Goal: Transaction & Acquisition: Purchase product/service

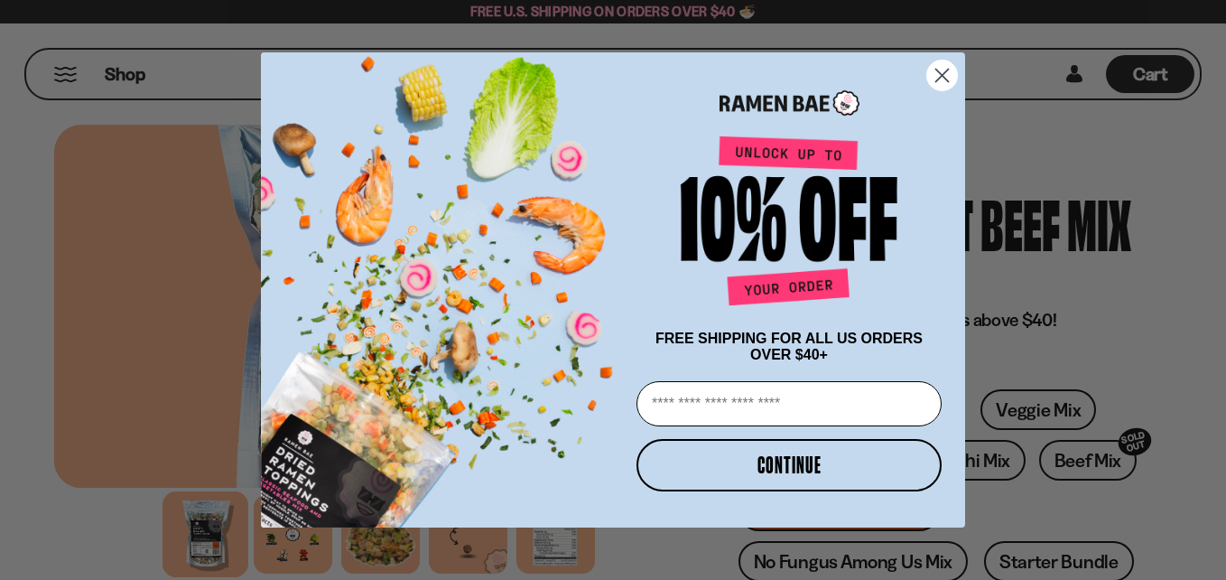
click at [940, 63] on circle "Close dialog" at bounding box center [942, 75] width 30 height 30
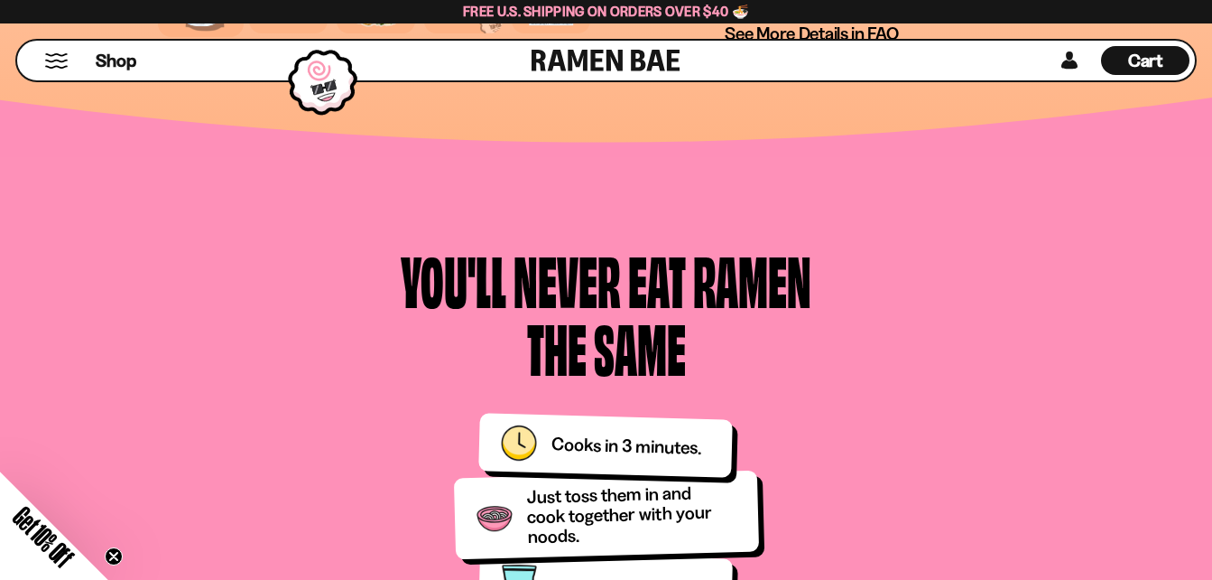
scroll to position [2347, 0]
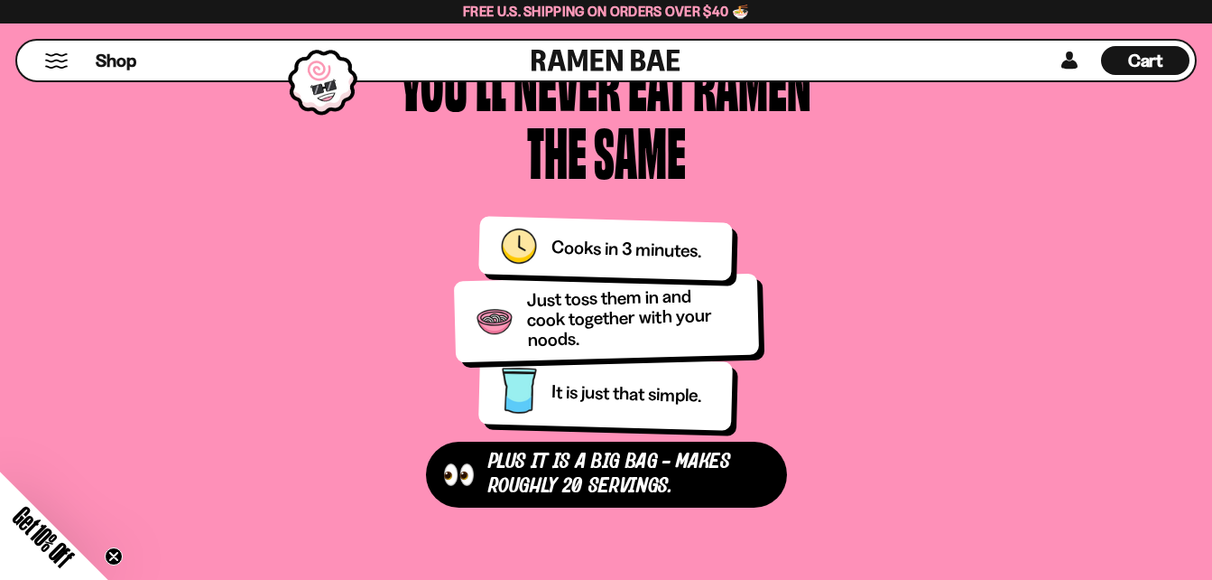
click at [865, 149] on div "You'll Never Eat Ramen the Same Plus It is a Big Bag - makes roughly 20 serving…" at bounding box center [606, 278] width 593 height 459
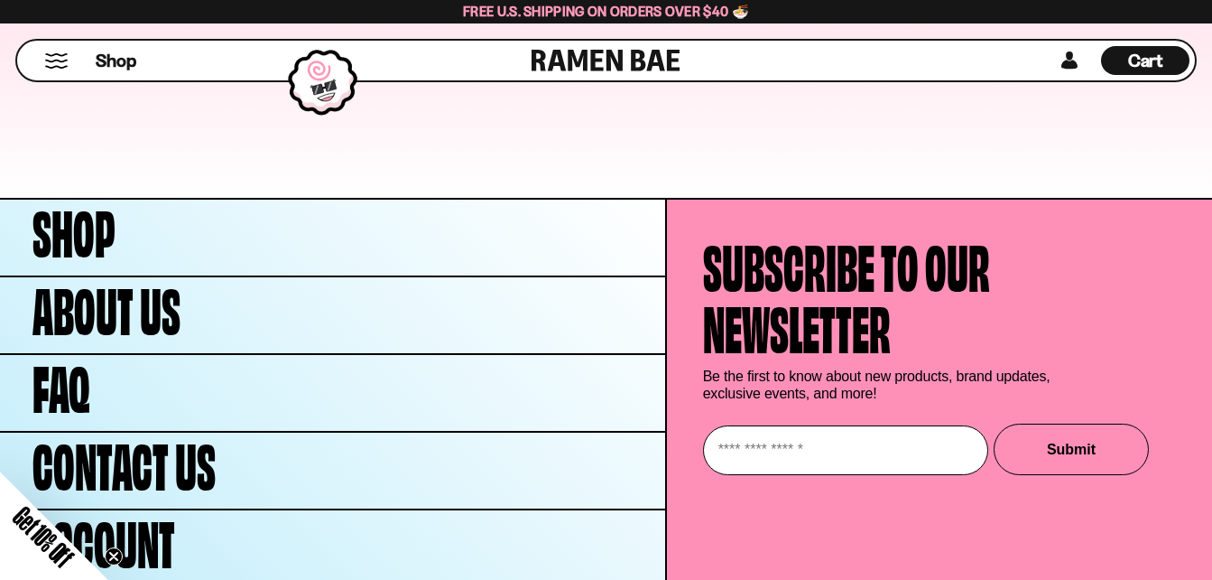
scroll to position [8235, 0]
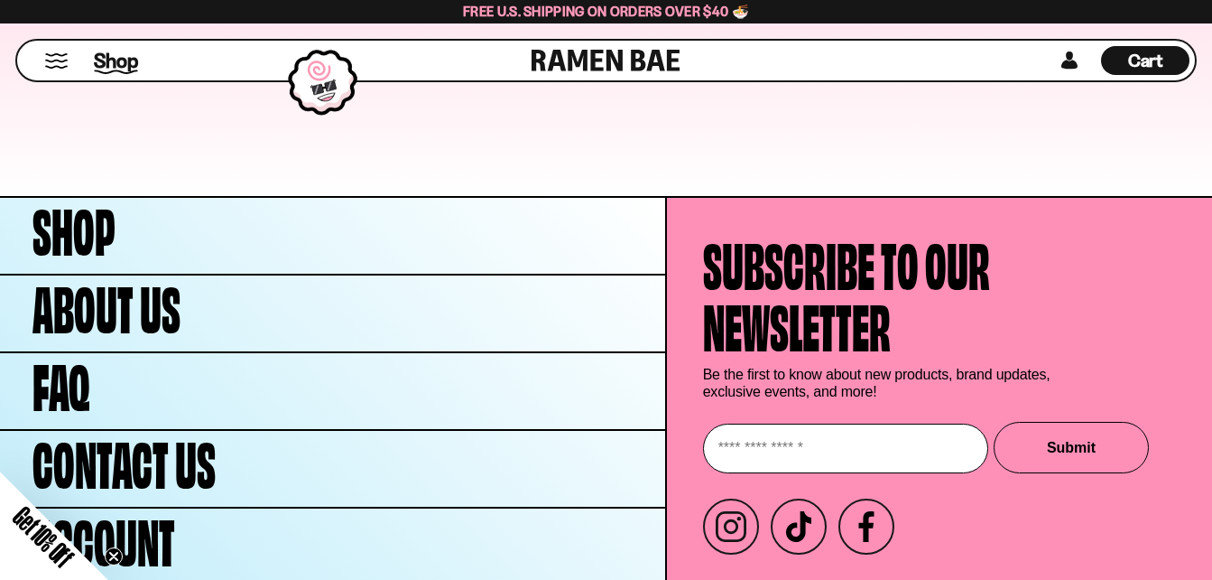
click at [115, 64] on span "Shop" at bounding box center [116, 60] width 44 height 27
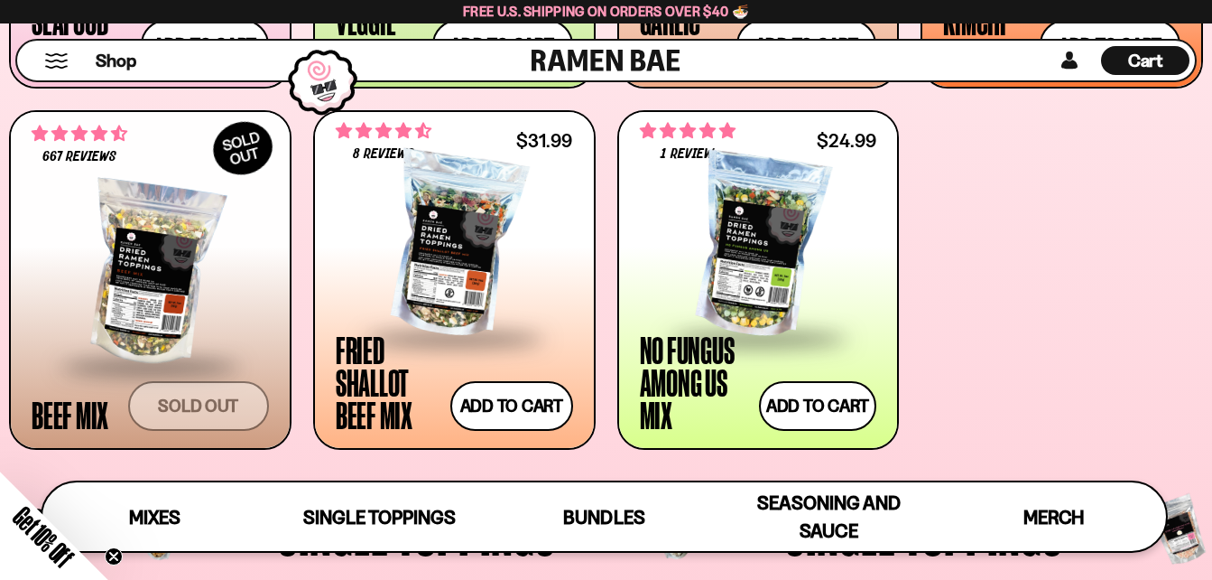
scroll to position [14, 0]
